Goal: Communication & Community: Ask a question

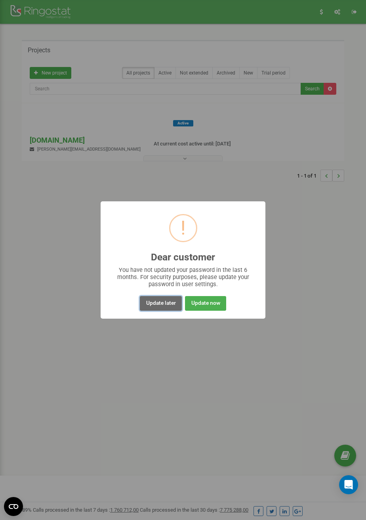
click at [163, 309] on button "Update later" at bounding box center [161, 303] width 42 height 15
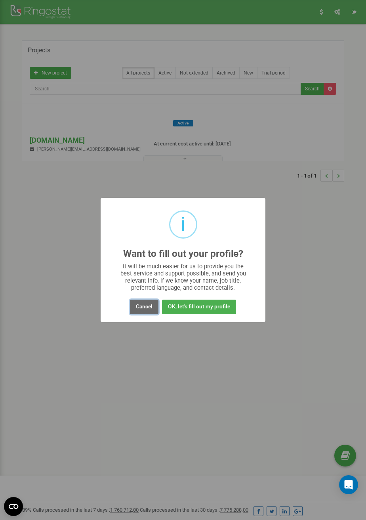
click at [143, 305] on button "Cancel" at bounding box center [144, 307] width 29 height 15
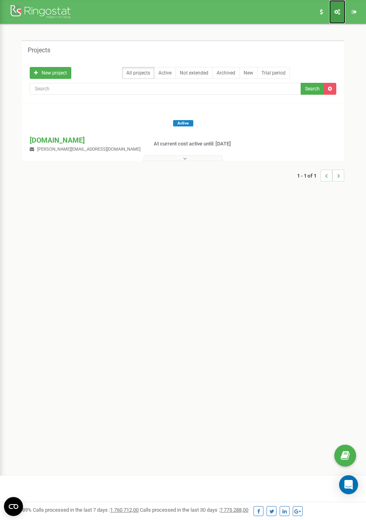
click at [339, 15] on link "Profile settings" at bounding box center [338, 12] width 16 height 24
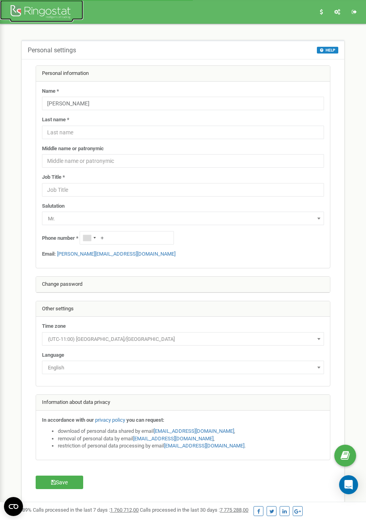
click at [58, 13] on div at bounding box center [41, 12] width 63 height 19
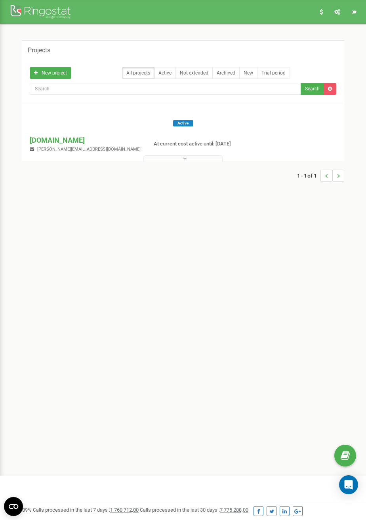
click at [185, 160] on icon at bounding box center [185, 159] width 4 height 6
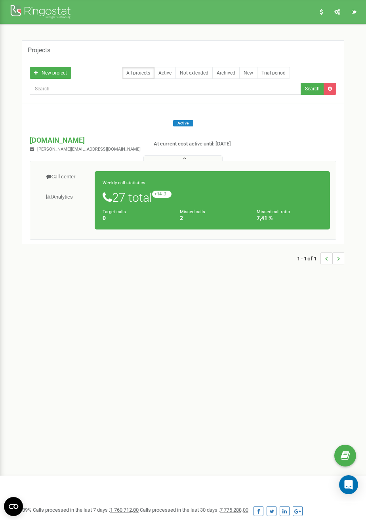
click at [37, 47] on h5 "Projects" at bounding box center [39, 50] width 23 height 7
click at [351, 482] on icon "Open Intercom Messenger" at bounding box center [348, 485] width 9 height 10
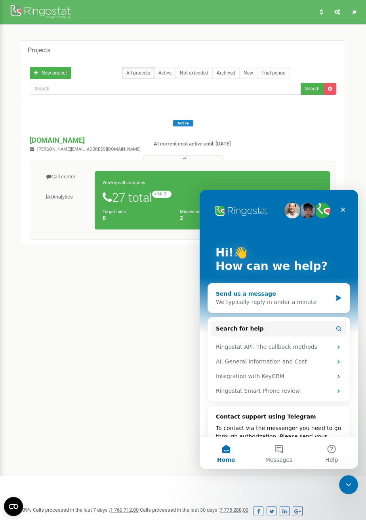
click at [336, 297] on icon "Intercom messenger" at bounding box center [339, 298] width 7 height 6
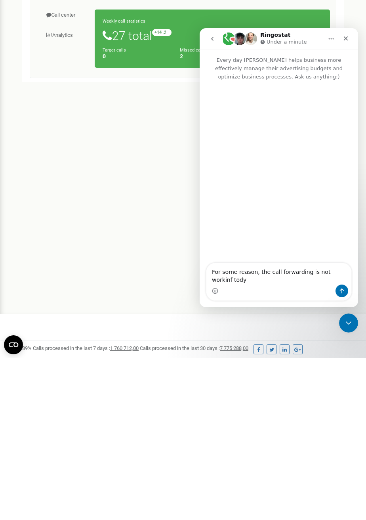
click at [338, 271] on textarea "For some reason, the call forwarding is not workinf tody" at bounding box center [279, 273] width 145 height 21
click at [256, 282] on textarea "For some reason, the call forwarding is not working tody" at bounding box center [279, 273] width 145 height 21
type textarea "For some reason, the call forwarding is not working today"
click at [341, 292] on icon "Send a message…" at bounding box center [342, 291] width 6 height 6
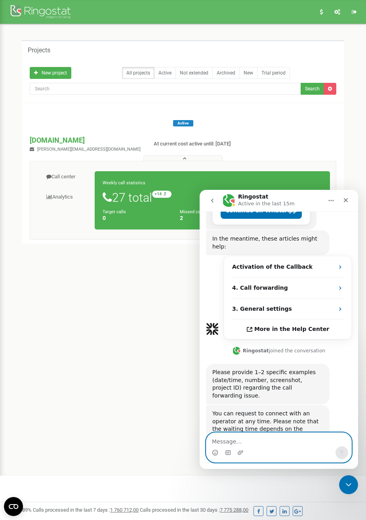
scroll to position [177, 0]
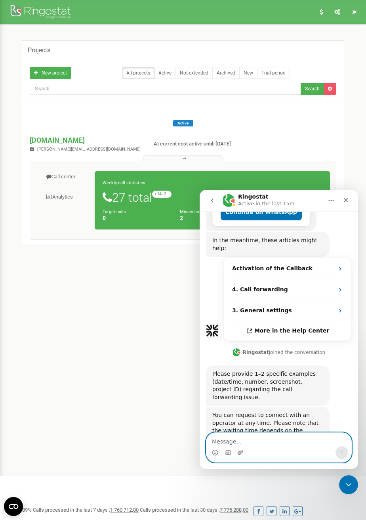
click at [239, 454] on icon "Upload attachment" at bounding box center [241, 453] width 6 height 6
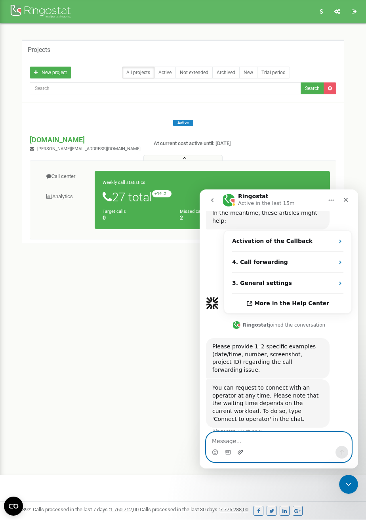
scroll to position [299, 0]
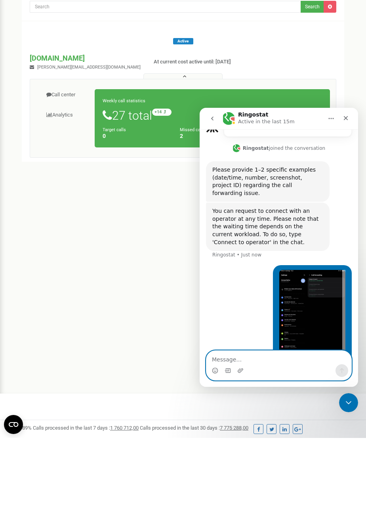
click at [259, 357] on textarea "Message…" at bounding box center [279, 357] width 145 height 13
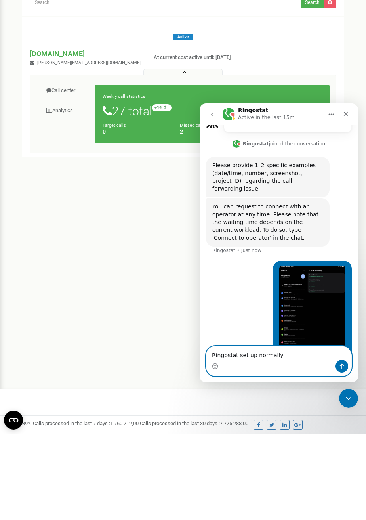
type textarea "Ringostat set up normally"
click at [251, 311] on div "George • Just now" at bounding box center [279, 323] width 146 height 125
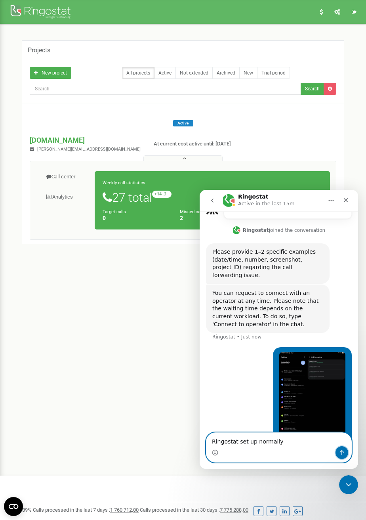
click at [340, 453] on icon "Send a message…" at bounding box center [342, 453] width 6 height 6
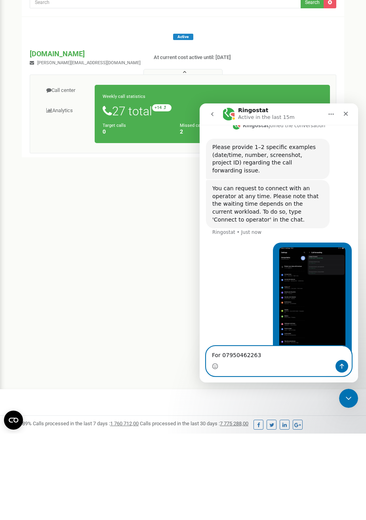
type textarea "For 07950462263"
click at [249, 310] on div "George • Just now" at bounding box center [279, 301] width 146 height 117
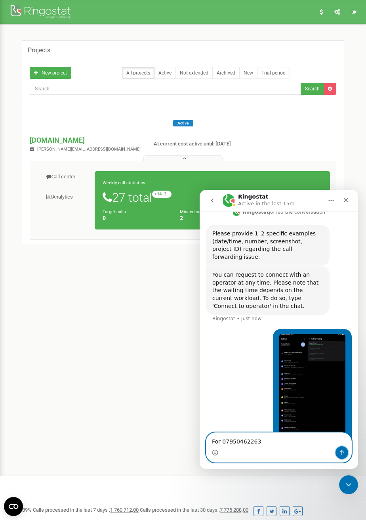
click at [342, 451] on icon "Send a message…" at bounding box center [342, 453] width 4 height 5
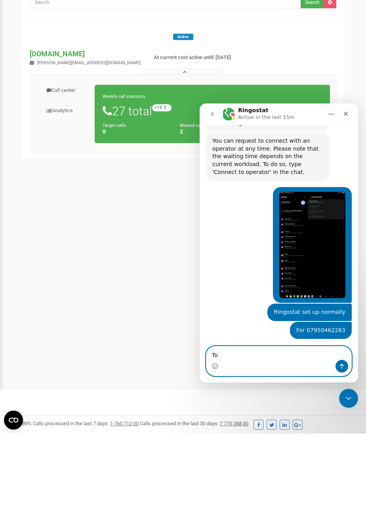
scroll to position [367, 0]
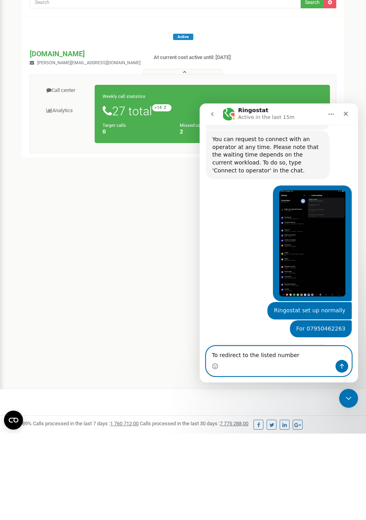
type textarea "To redirect to the listed number"
click at [321, 349] on div "Unfortunately, I cannot process images or links. Please describe your issue in …" at bounding box center [268, 360] width 111 height 23
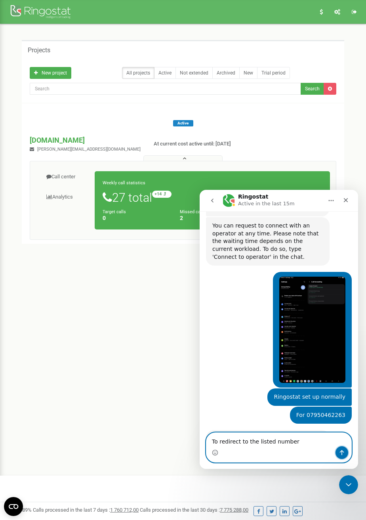
click at [345, 453] on icon "Send a message…" at bounding box center [342, 453] width 6 height 6
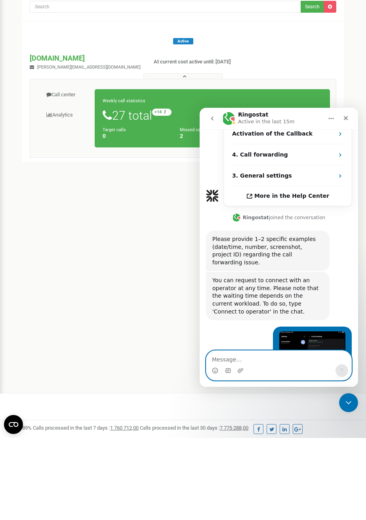
scroll to position [228, 0]
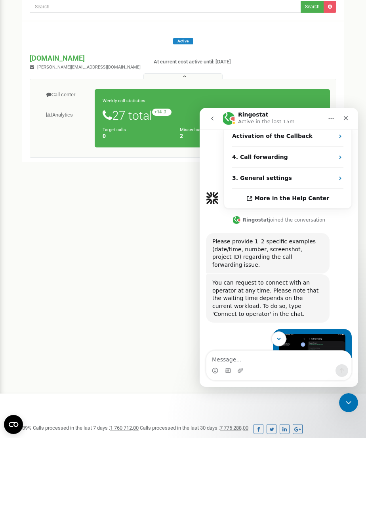
click at [280, 335] on button "Scroll to bottom" at bounding box center [279, 339] width 15 height 15
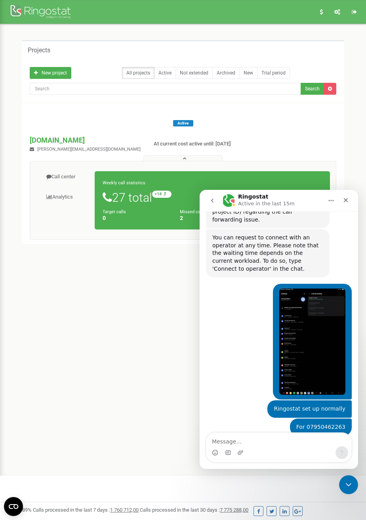
scroll to position [391, 0]
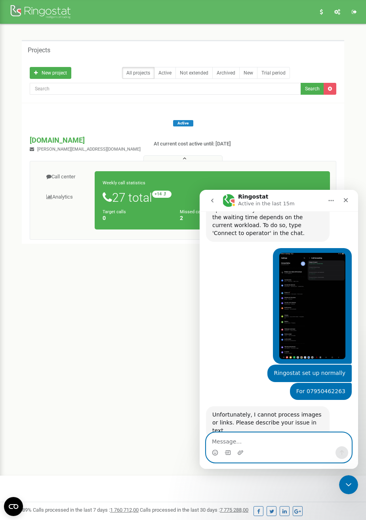
click at [272, 441] on textarea "Message…" at bounding box center [279, 439] width 145 height 13
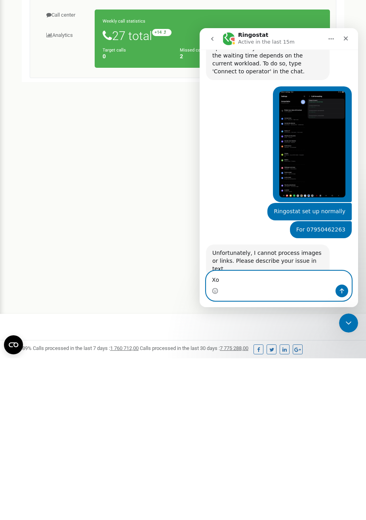
type textarea "X"
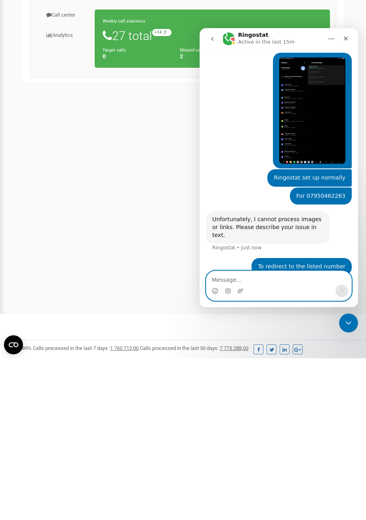
scroll to position [430, 0]
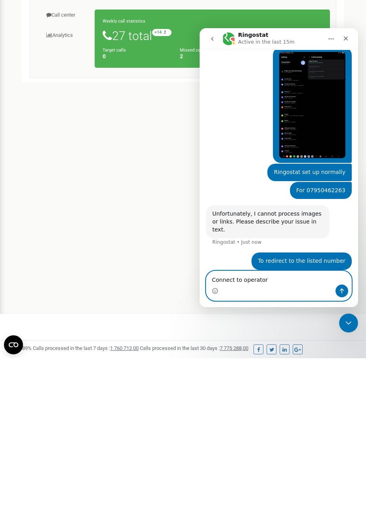
type textarea "Connect to operator"
click at [341, 288] on button "Send a message…" at bounding box center [342, 291] width 13 height 13
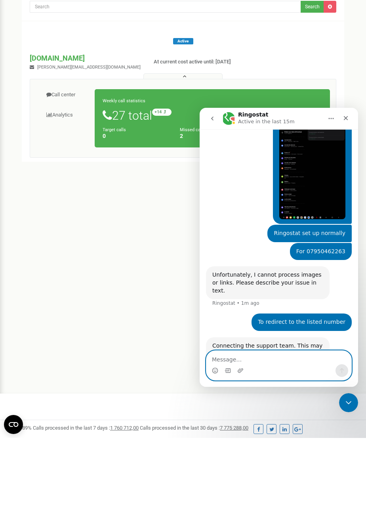
scroll to position [454, 0]
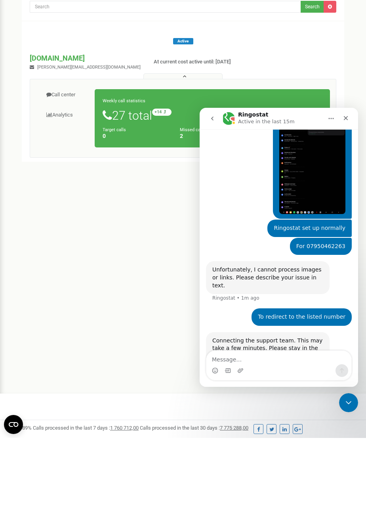
click at [318, 337] on div "Connecting the support team. This may take a few minutes. Please stay in the ch…" at bounding box center [268, 348] width 111 height 23
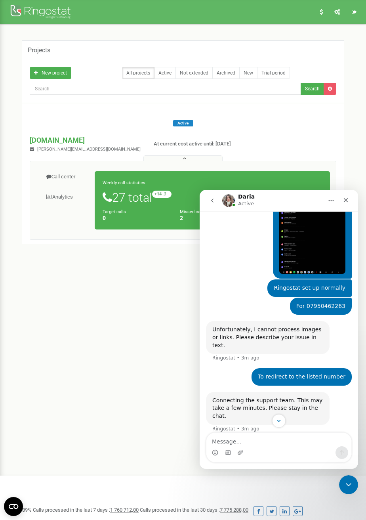
scroll to position [519, 0]
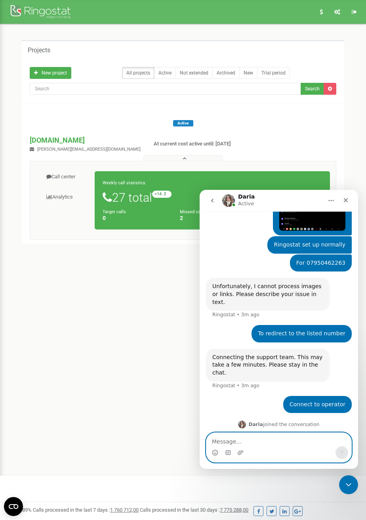
click at [270, 444] on textarea "Message…" at bounding box center [279, 439] width 145 height 13
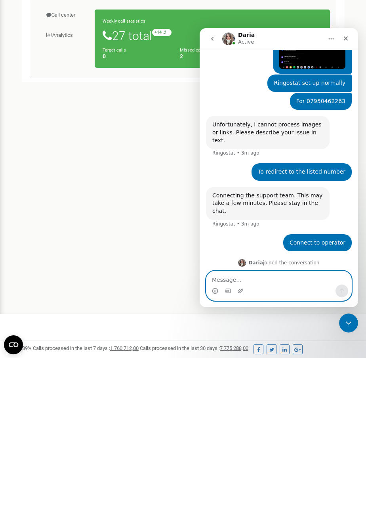
type textarea "S"
click at [287, 282] on textarea "Message…" at bounding box center [279, 277] width 145 height 13
click at [276, 282] on textarea "Message…" at bounding box center [279, 277] width 145 height 13
click at [292, 284] on textarea "Message…" at bounding box center [279, 277] width 145 height 13
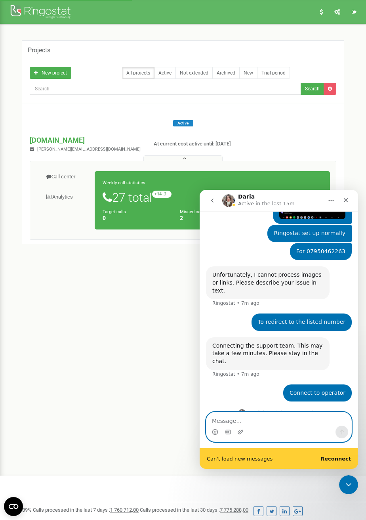
scroll to position [540, 0]
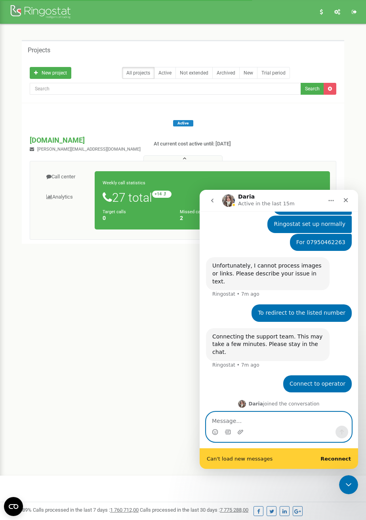
click at [293, 419] on textarea "Message…" at bounding box center [279, 418] width 145 height 13
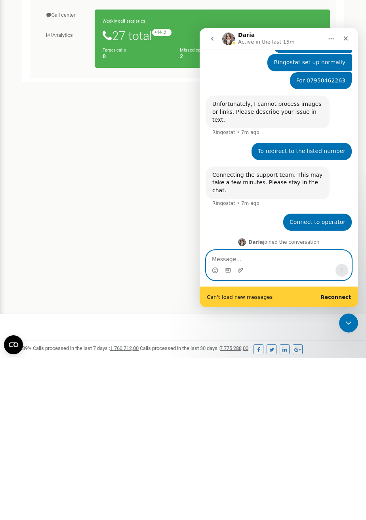
type textarea "Shop"
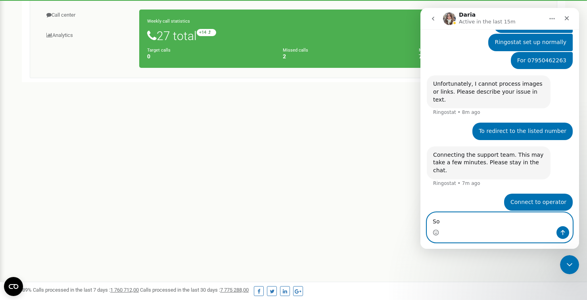
scroll to position [558, 0]
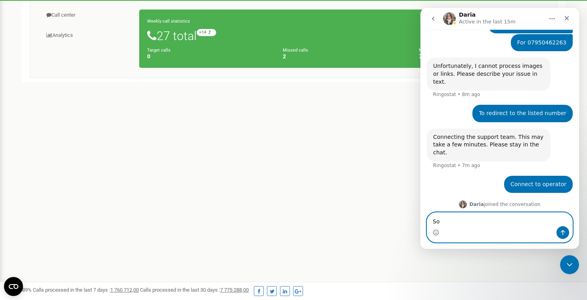
type textarea "S"
type textarea "I have Ringostat set up"
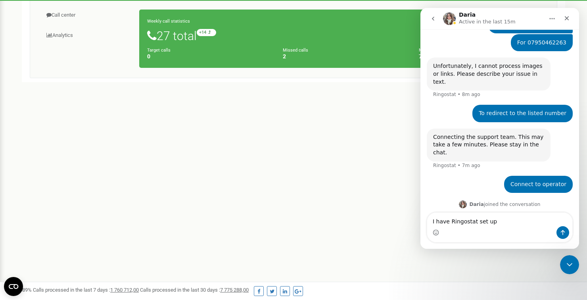
click at [366, 229] on div "Intercom messenger" at bounding box center [562, 232] width 13 height 13
click at [366, 234] on icon "Send a message…" at bounding box center [563, 232] width 6 height 6
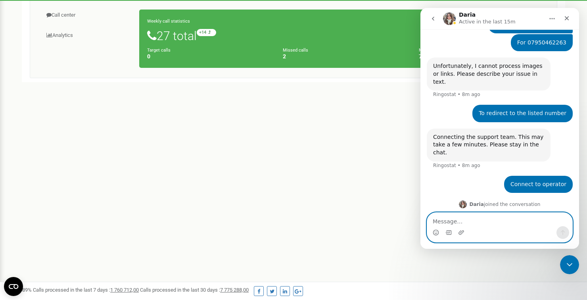
scroll to position [581, 0]
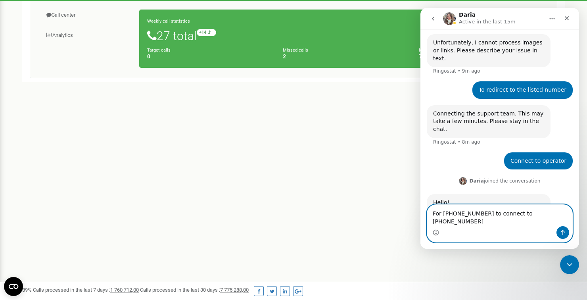
type textarea "For +447950462263 to connect to +447418375180"
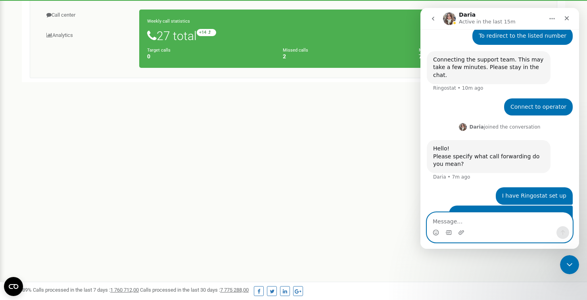
scroll to position [637, 0]
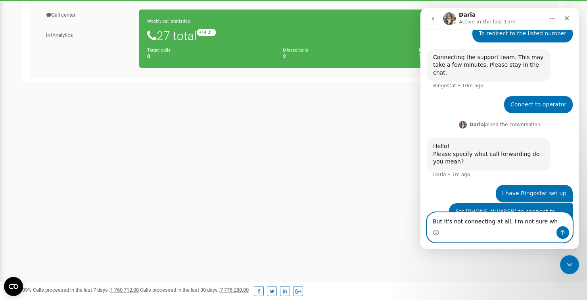
type textarea "But it's not connecting at all, I'm not sure why"
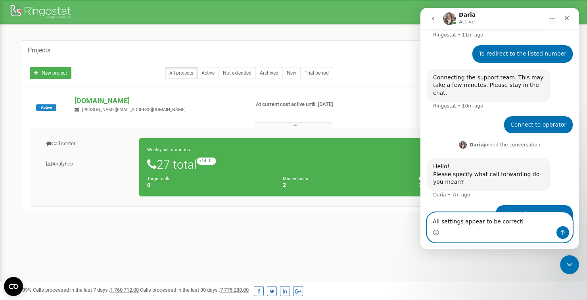
scroll to position [656, 0]
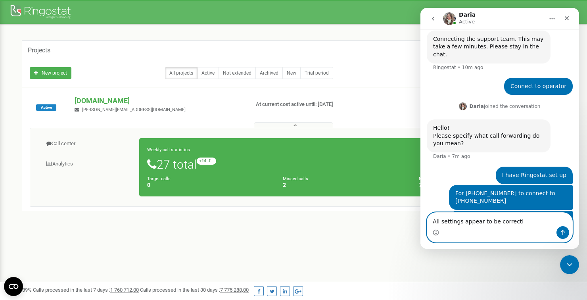
click at [366, 222] on textarea "All settings appear to be correctl" at bounding box center [499, 219] width 145 height 13
type textarea "A"
type textarea "Thanks for testing just now!"
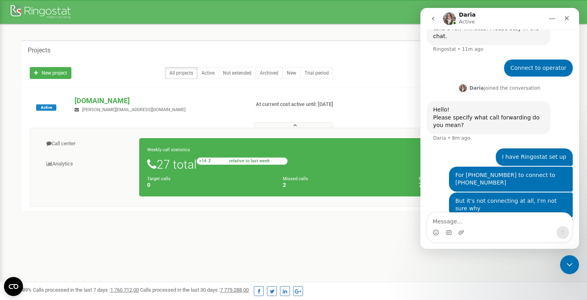
click at [218, 158] on small "+14 relative to last week" at bounding box center [242, 160] width 91 height 7
click at [328, 171] on div "Weekly call statistics 27 total +14 relative to last week Target calls 0 Missed…" at bounding box center [345, 167] width 412 height 58
click at [366, 16] on icon "Close" at bounding box center [567, 18] width 6 height 6
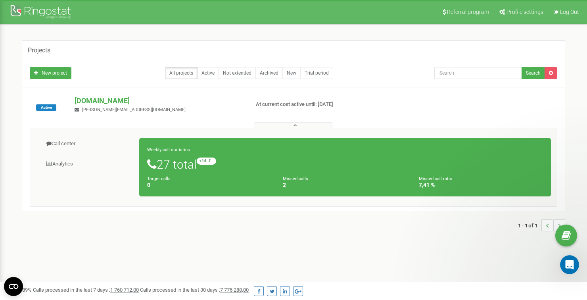
scroll to position [0, 0]
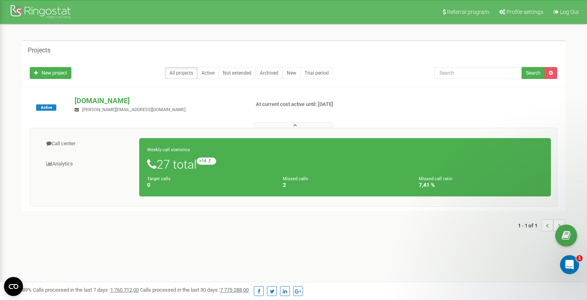
click at [366, 160] on h1 "27 total +14 relative to last week" at bounding box center [345, 163] width 396 height 13
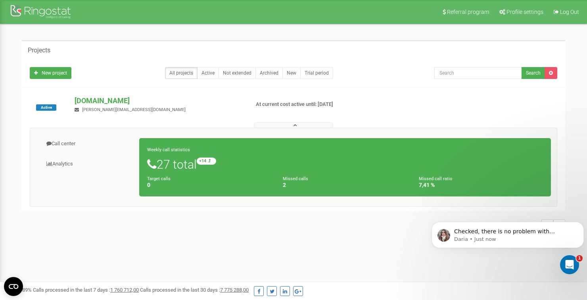
scroll to position [701, 0]
click at [366, 237] on p "Daria • Just now" at bounding box center [514, 239] width 120 height 7
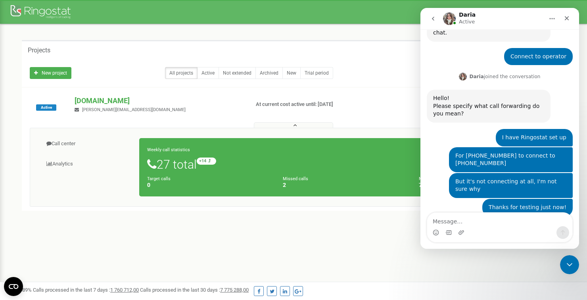
scroll to position [714, 0]
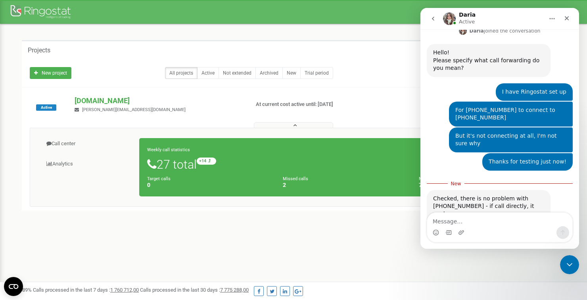
click at [366, 219] on textarea "Message…" at bounding box center [499, 219] width 145 height 13
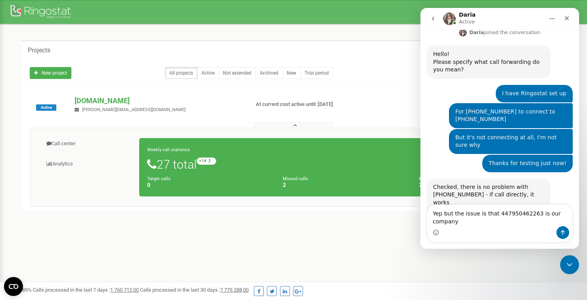
scroll to position [712, 0]
type textarea "Yep but the issue is that 447950462263 is our company official number"
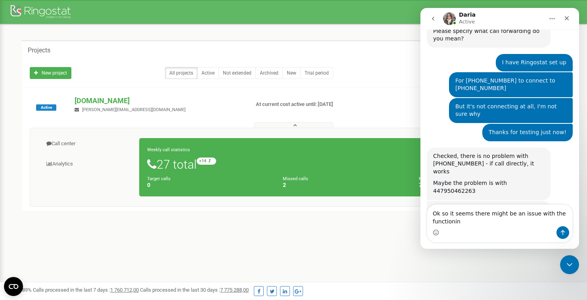
scroll to position [743, 0]
type textarea "Ok so it seems there might be an issue with the functioning of the network for …"
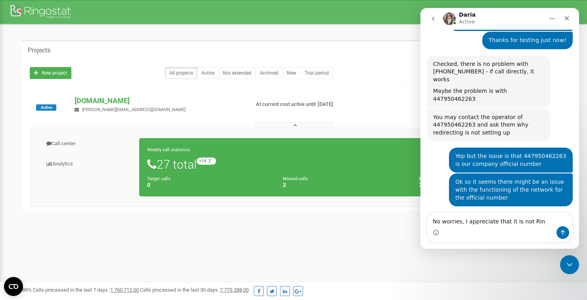
scroll to position [839, 0]
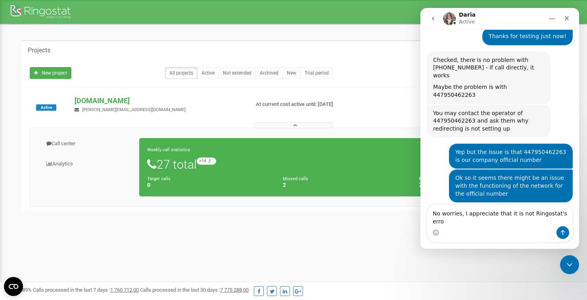
type textarea "No worries, I appreciate that it is not Ringostat's error"
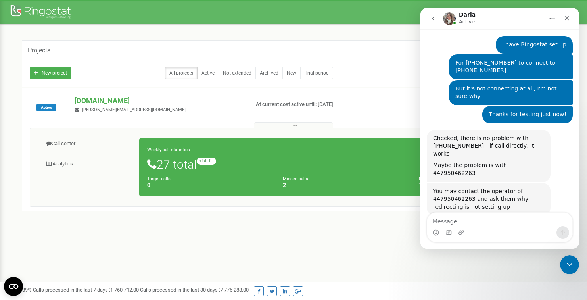
scroll to position [871, 0]
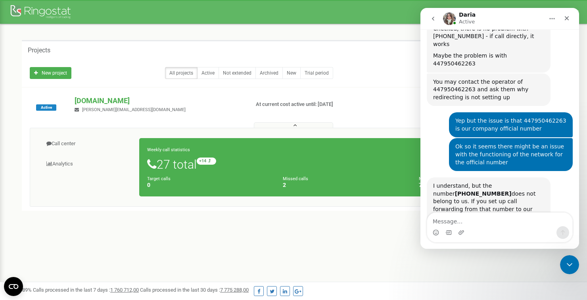
click at [366, 71] on div "All projects Active Not extended Archived New Trial period" at bounding box center [226, 73] width 393 height 12
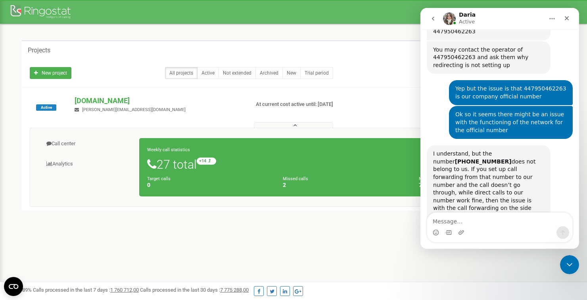
scroll to position [906, 0]
